Goal: Check status: Check status

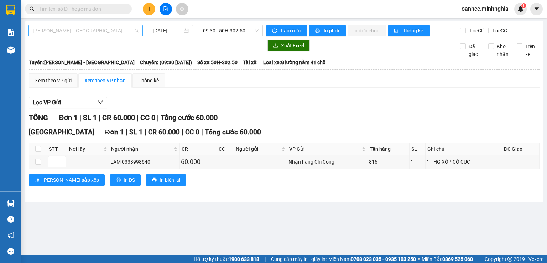
click at [87, 31] on span "[PERSON_NAME] - [GEOGRAPHIC_DATA]" at bounding box center [86, 30] width 106 height 11
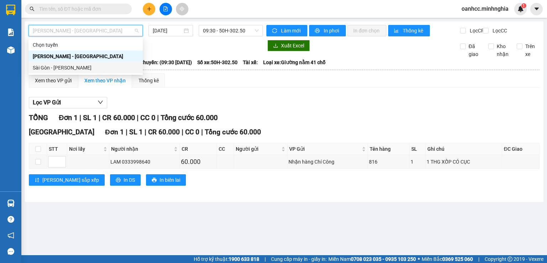
click at [65, 68] on div "Sài Gòn - [PERSON_NAME]" at bounding box center [86, 68] width 106 height 8
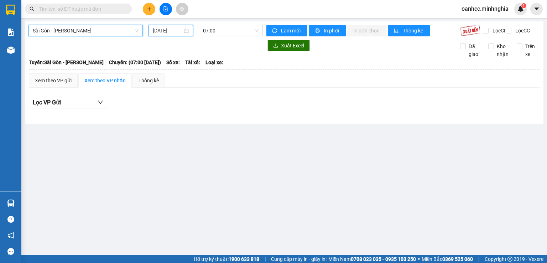
click at [167, 29] on input "[DATE]" at bounding box center [167, 31] width 29 height 8
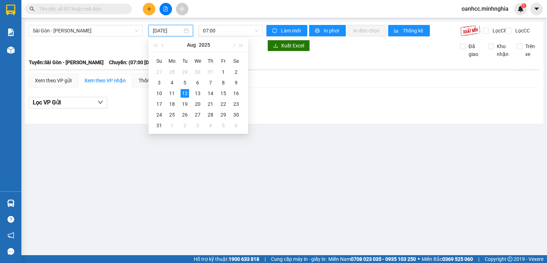
type input "[DATE]"
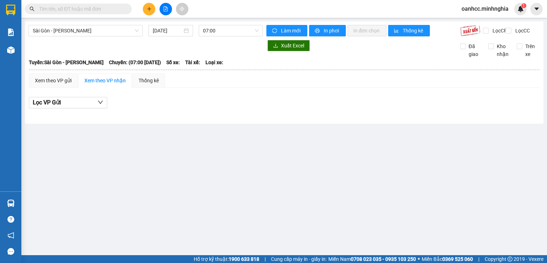
click at [272, 132] on main "[GEOGRAPHIC_DATA] - Phan Rí [DATE] 07:00 Làm mới In phơi In đơn chọn Thống kê L…" at bounding box center [273, 127] width 547 height 255
click at [217, 28] on span "07:00" at bounding box center [231, 30] width 56 height 11
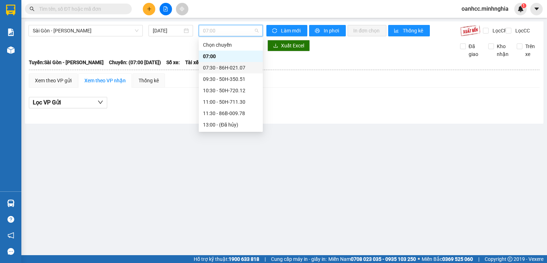
click at [224, 65] on div "07:30 - 86H-021.07" at bounding box center [231, 68] width 56 height 8
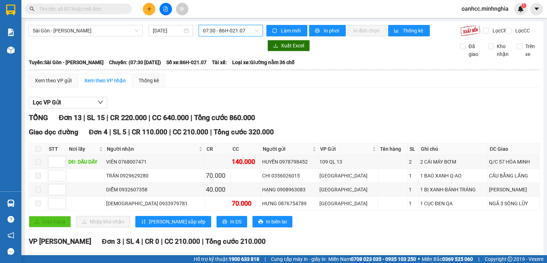
click at [221, 30] on span "07:30 - 86H-021.07" at bounding box center [231, 30] width 56 height 11
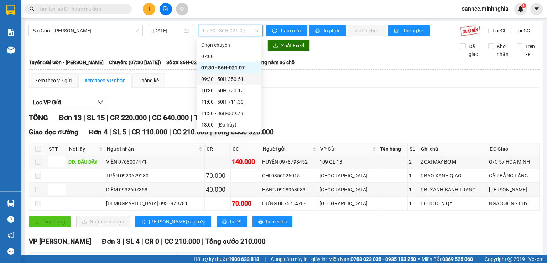
click at [218, 81] on div "09:30 - 50H-350.51" at bounding box center [229, 79] width 56 height 8
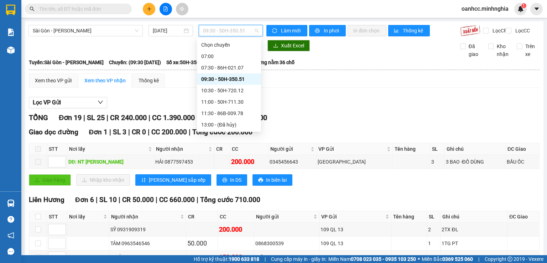
click at [211, 33] on span "09:30 - 50H-350.51" at bounding box center [231, 30] width 56 height 11
click at [223, 90] on div "10:30 - 50H-720.12" at bounding box center [229, 90] width 56 height 8
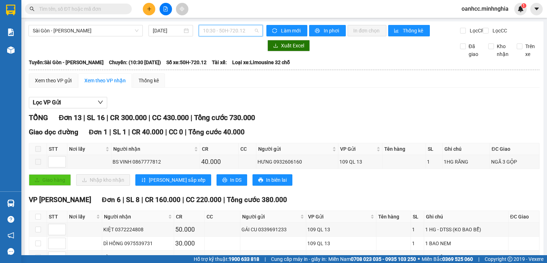
click at [214, 35] on span "10:30 - 50H-720.12" at bounding box center [231, 30] width 56 height 11
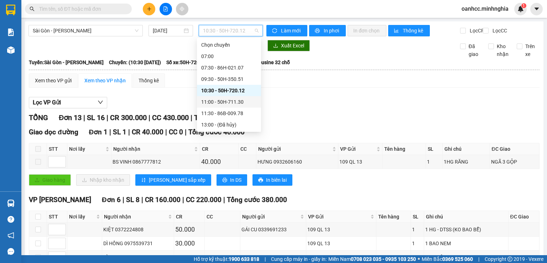
click at [220, 102] on div "11:00 - 50H-711.30" at bounding box center [229, 102] width 56 height 8
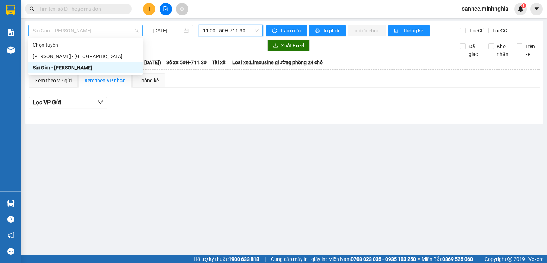
click at [87, 31] on span "Sài Gòn - [PERSON_NAME]" at bounding box center [86, 30] width 106 height 11
click at [59, 57] on div "[PERSON_NAME] - [GEOGRAPHIC_DATA]" at bounding box center [86, 56] width 106 height 8
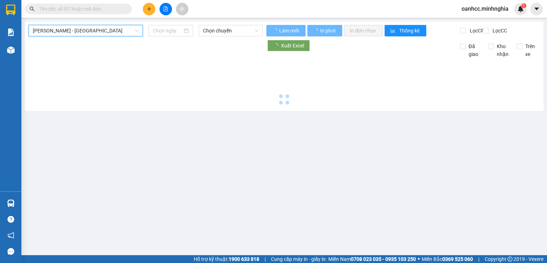
type input "[DATE]"
